Goal: Check status: Check status

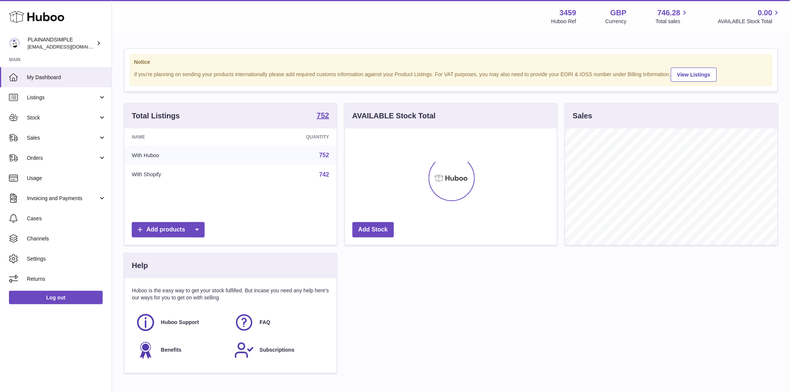
scroll to position [116, 212]
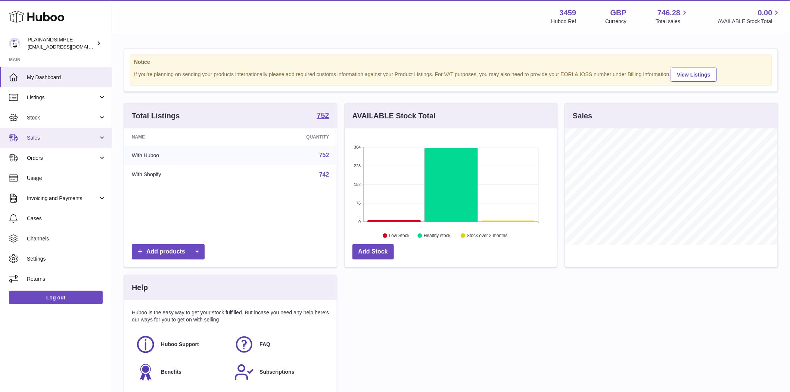
click at [31, 137] on span "Sales" at bounding box center [62, 137] width 71 height 7
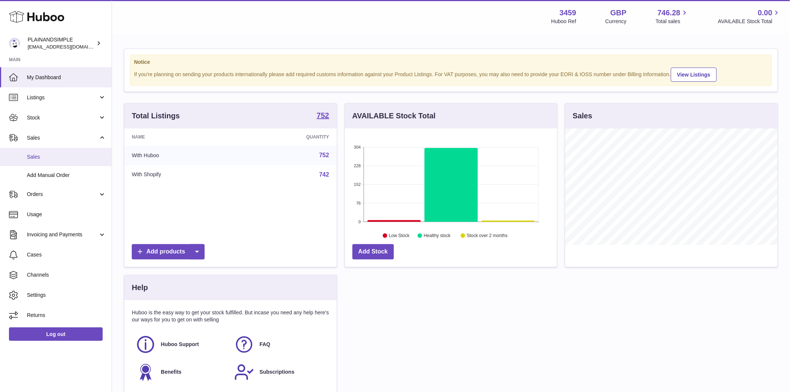
click at [34, 159] on span "Sales" at bounding box center [66, 156] width 79 height 7
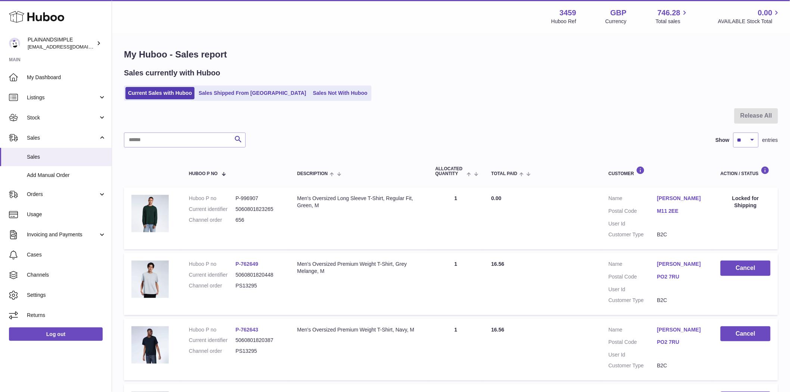
click at [245, 84] on div "Sales currently with Huboo Current Sales with Huboo Sales Shipped From [GEOGRAP…" at bounding box center [451, 84] width 654 height 33
click at [245, 87] on ul "Current Sales with Huboo Sales Shipped From [GEOGRAPHIC_DATA] Sales Not With Hu…" at bounding box center [248, 92] width 248 height 15
click at [245, 93] on link "Sales Shipped From [GEOGRAPHIC_DATA]" at bounding box center [252, 93] width 113 height 12
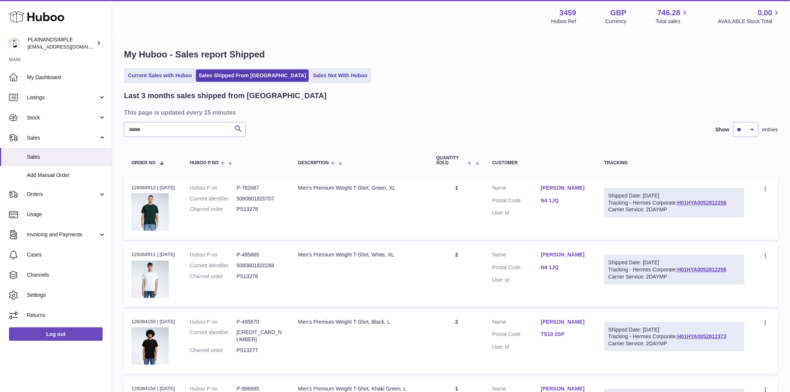
click at [178, 127] on input "text" at bounding box center [185, 129] width 122 height 15
paste input "*******"
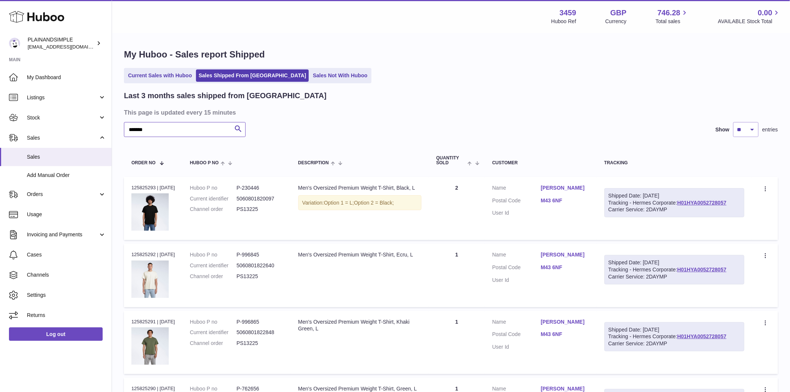
type input "*******"
drag, startPoint x: 156, startPoint y: 189, endPoint x: 130, endPoint y: 189, distance: 26.5
click at [130, 189] on td "Order no 125825293 | 2nd Oct" at bounding box center [153, 208] width 59 height 63
copy div "125825293"
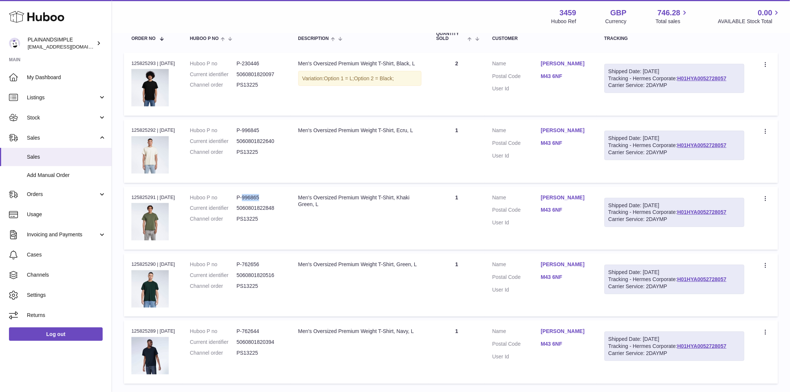
drag, startPoint x: 273, startPoint y: 199, endPoint x: 248, endPoint y: 200, distance: 25.0
click at [248, 200] on dd "P-996865" at bounding box center [260, 197] width 47 height 7
copy dd "996865"
click at [262, 203] on dl "Huboo P no P-996865 Current identifier 5060801822848 Channel order PS13225" at bounding box center [236, 210] width 93 height 32
click at [262, 195] on dd "P-996865" at bounding box center [260, 197] width 47 height 7
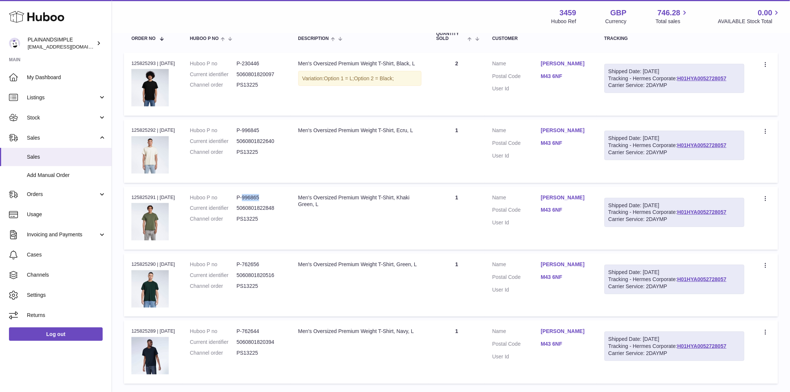
click at [262, 195] on dd "P-996865" at bounding box center [260, 197] width 47 height 7
copy dd "996865"
